Goal: Download file/media

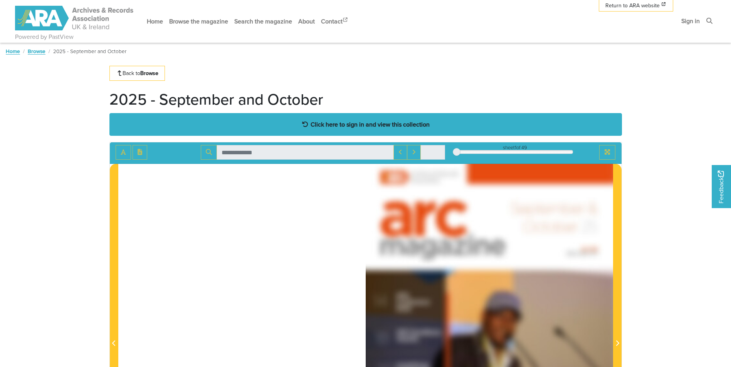
click at [381, 125] on strong "Click here to sign in and view this collection" at bounding box center [369, 124] width 119 height 8
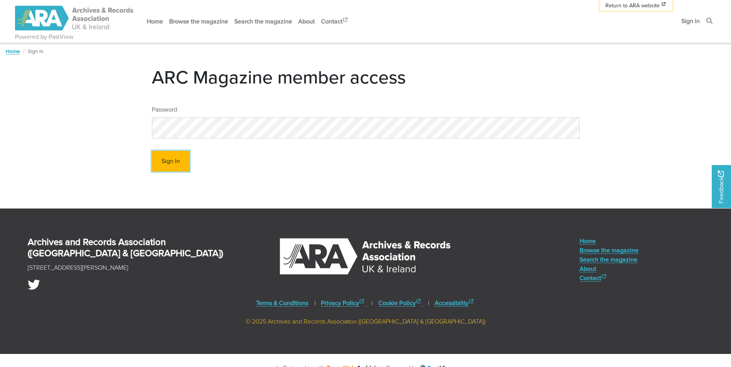
click at [176, 161] on button "Sign In" at bounding box center [171, 161] width 38 height 21
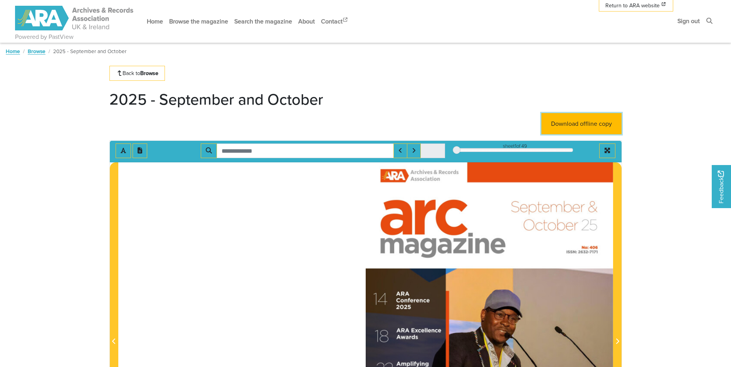
click at [577, 124] on link "Download offline copy" at bounding box center [581, 123] width 80 height 21
